Goal: Information Seeking & Learning: Learn about a topic

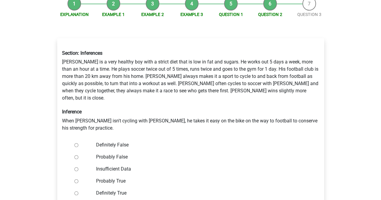
scroll to position [73, 0]
click at [121, 153] on label "Probably False" at bounding box center [200, 156] width 209 height 7
click at [78, 155] on input "Probably False" at bounding box center [76, 157] width 4 height 4
radio input "true"
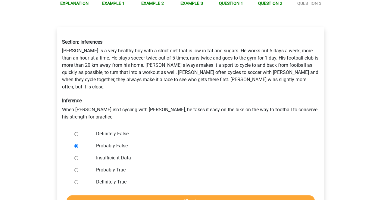
scroll to position [86, 0]
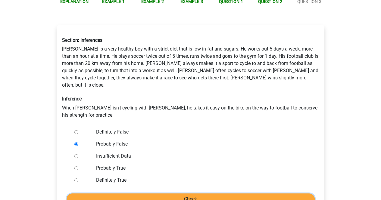
click at [205, 194] on input "Check" at bounding box center [191, 199] width 248 height 11
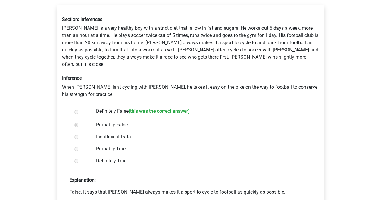
scroll to position [107, 0]
click at [342, 185] on div "Register Nederlands English" at bounding box center [190, 154] width 381 height 522
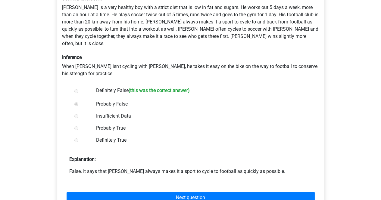
scroll to position [134, 0]
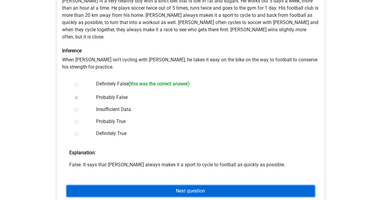
click at [308, 186] on link "Next question" at bounding box center [191, 191] width 248 height 11
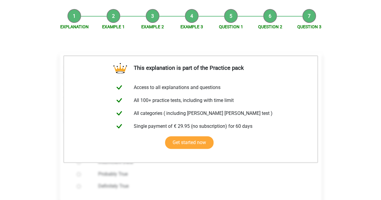
scroll to position [60, 0]
